Goal: Transaction & Acquisition: Purchase product/service

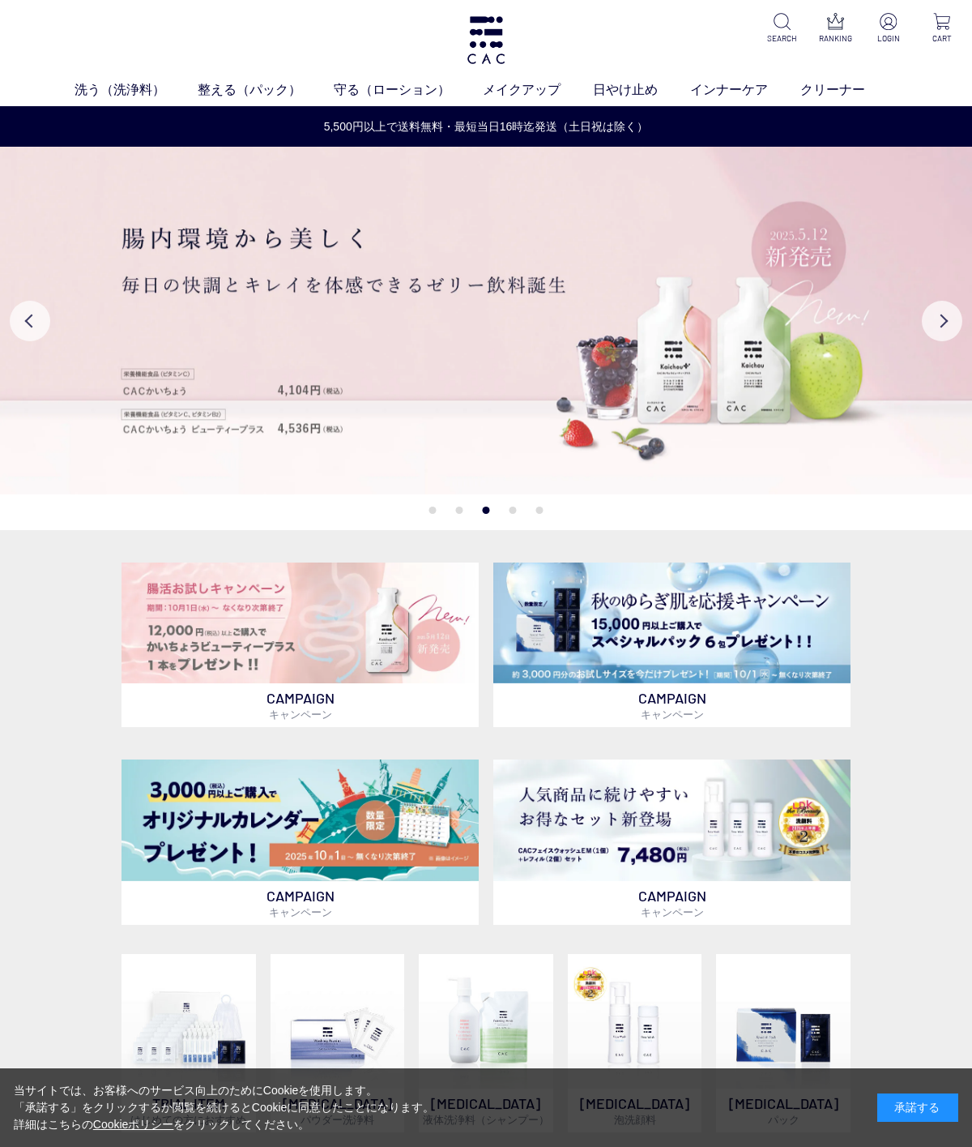
click at [842, 82] on link "クリーナー" at bounding box center [849, 89] width 97 height 19
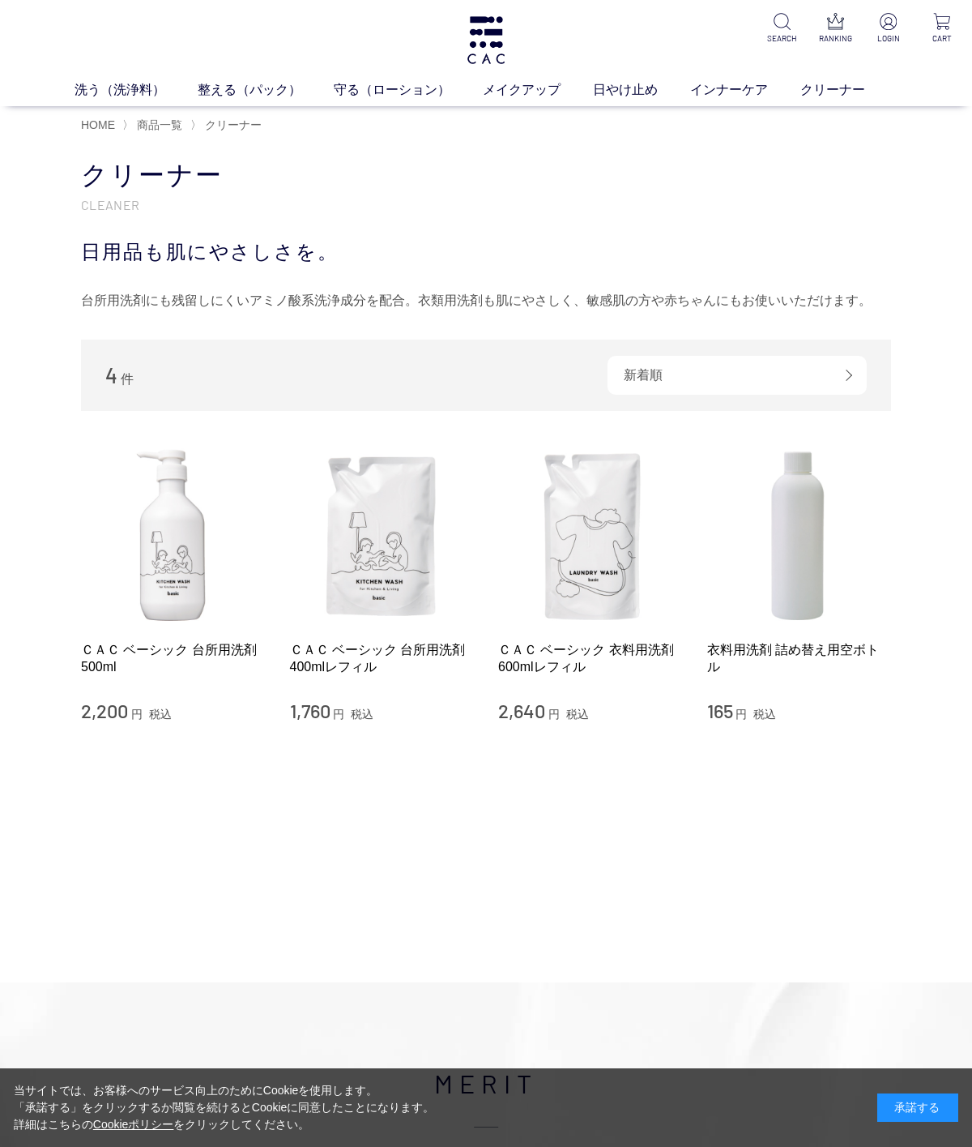
click at [160, 656] on link "ＣＡＣ ベーシック 台所用洗剤 500ml" at bounding box center [173, 658] width 185 height 35
click at [599, 527] on img at bounding box center [590, 535] width 185 height 185
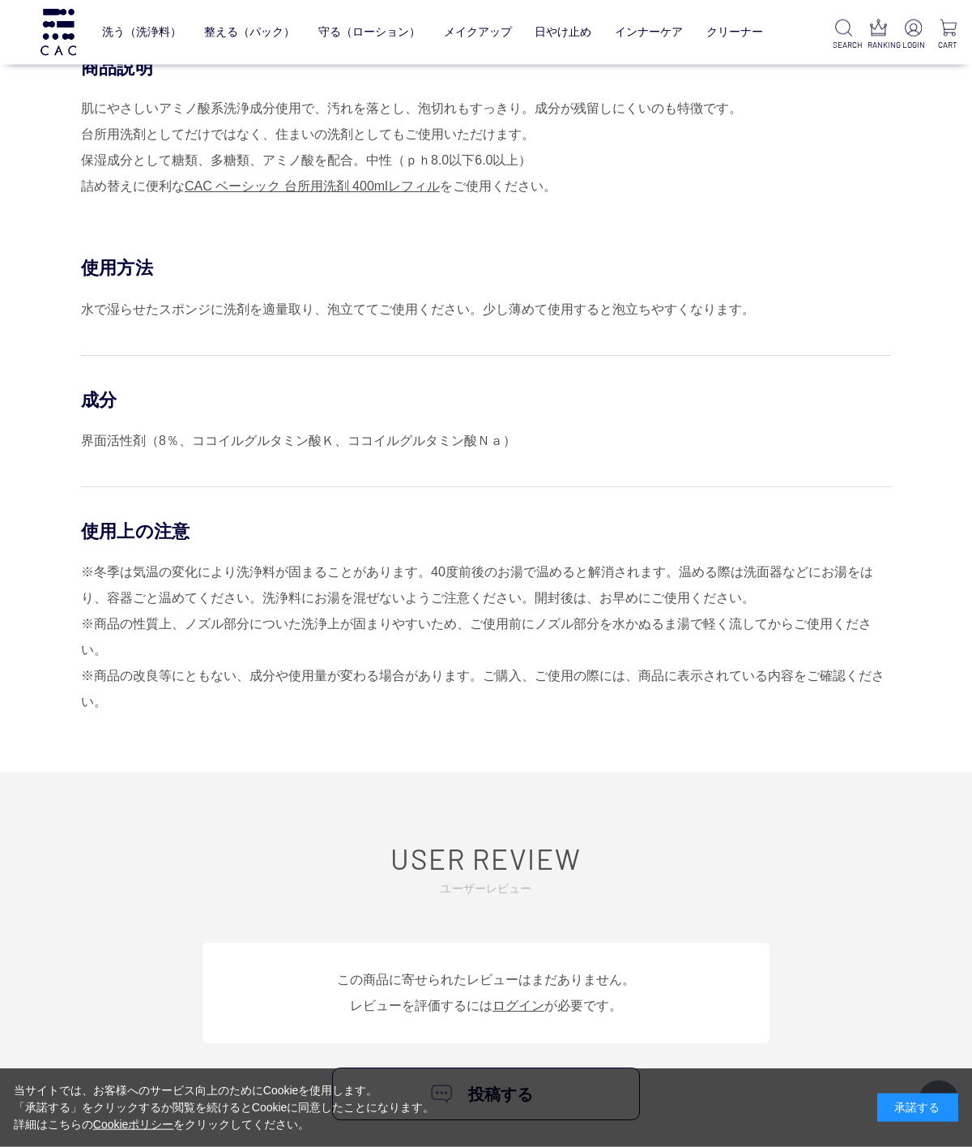
scroll to position [463, 0]
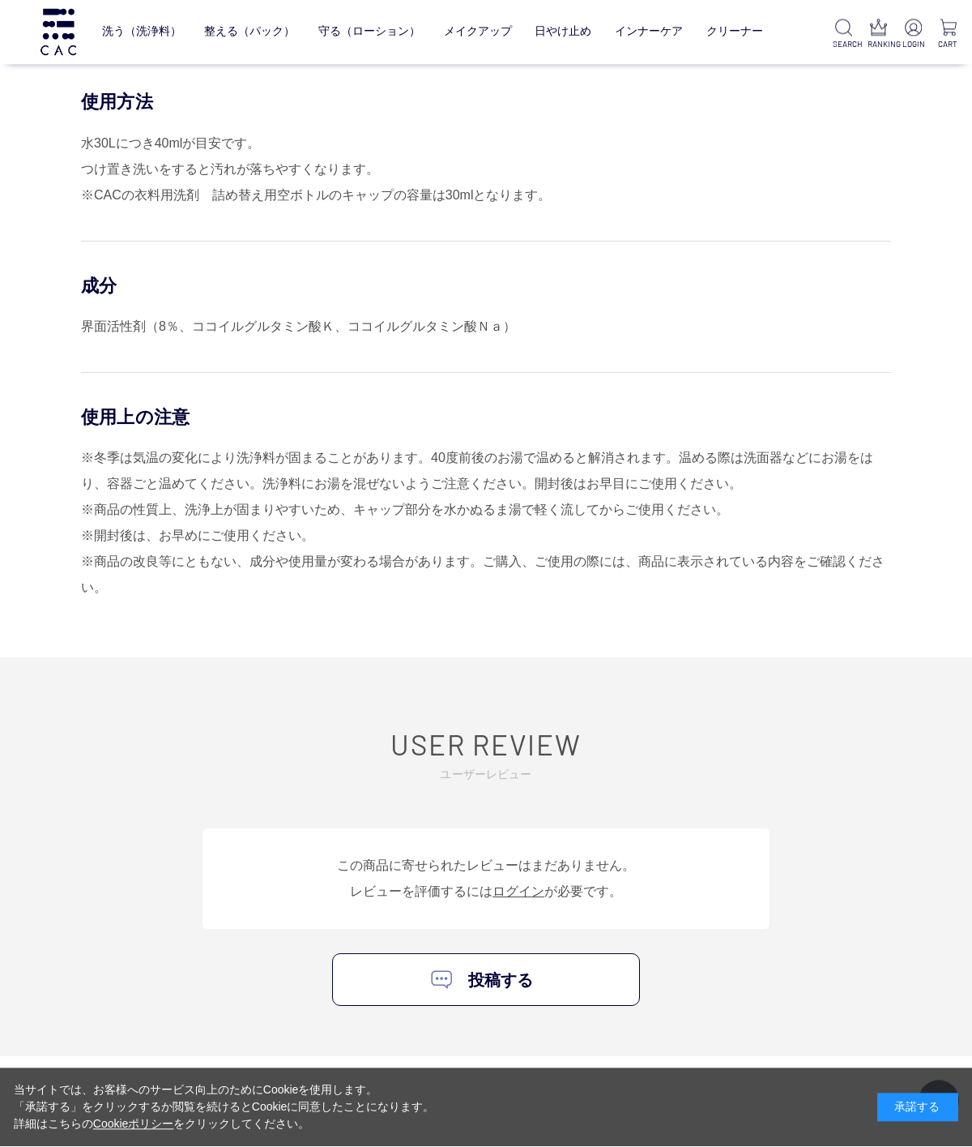
scroll to position [596, 0]
